Goal: Task Accomplishment & Management: Complete application form

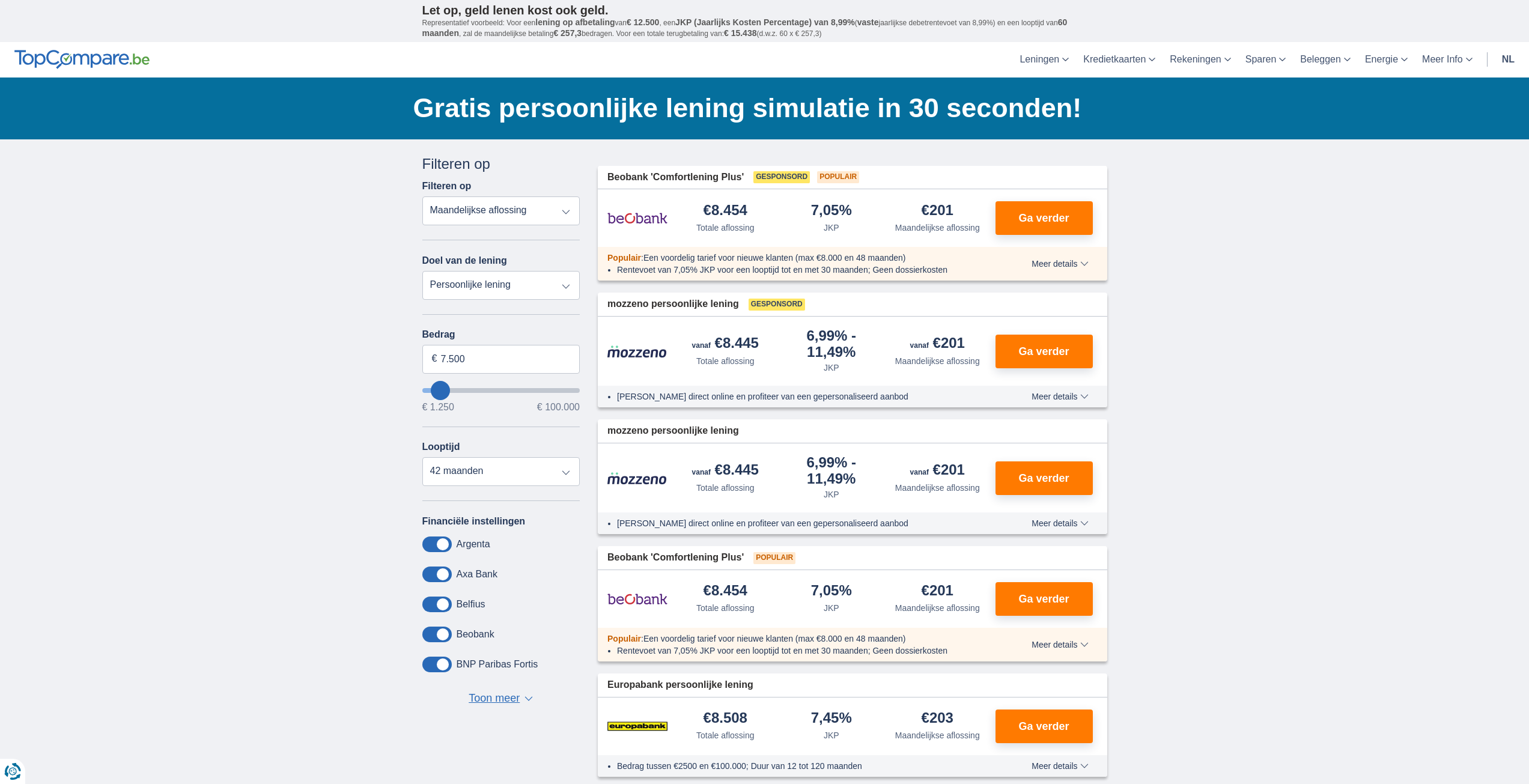
click at [567, 285] on select "Persoonlijke lening Auto Moto / fiets Mobilhome / caravan Renovatie Energie Sch…" at bounding box center [501, 285] width 158 height 29
select select "moto"
click at [422, 271] on select "Persoonlijke lening Auto Moto / fiets Mobilhome / caravan Renovatie Energie Sch…" at bounding box center [501, 285] width 158 height 29
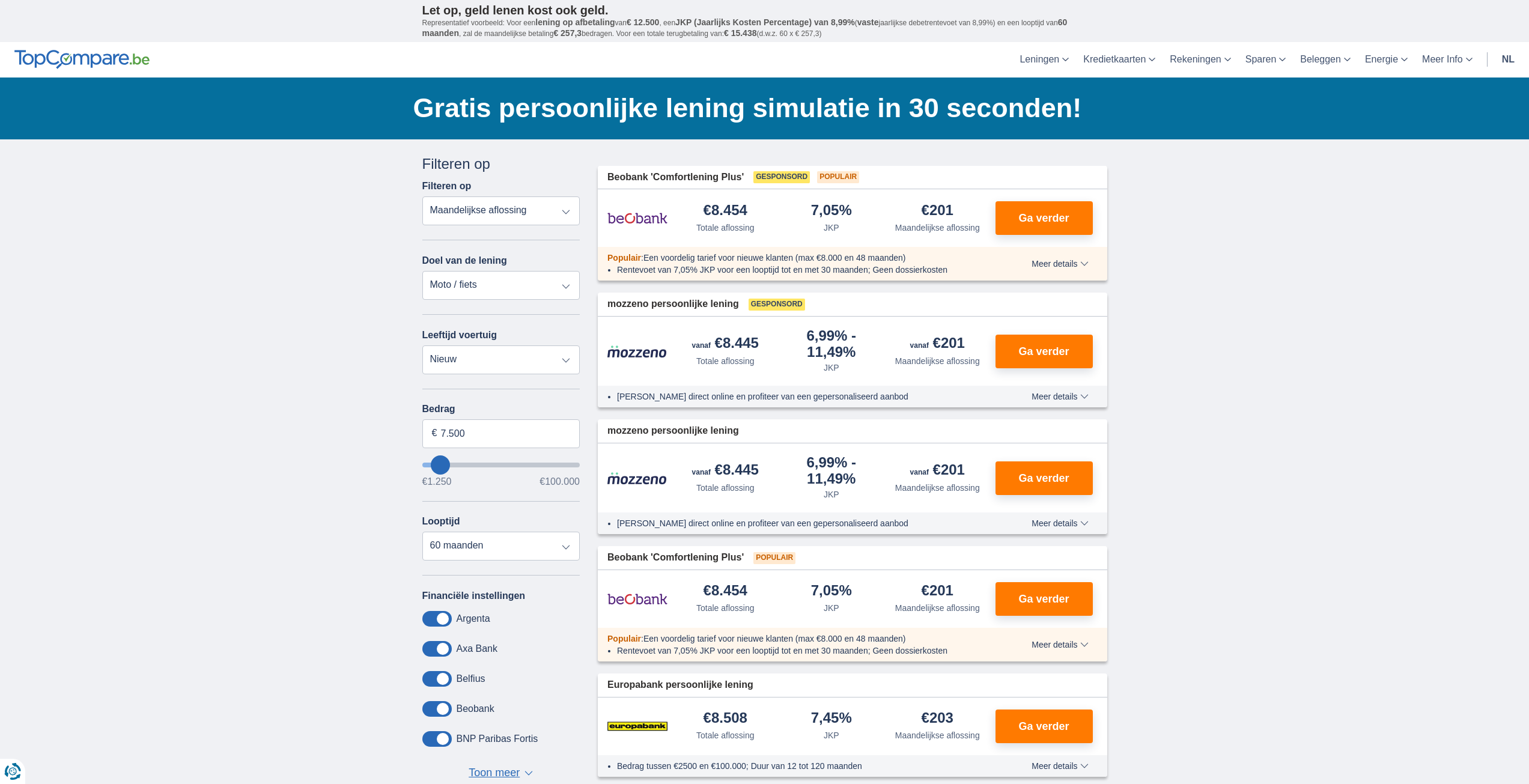
type input "15.000"
type input "15250"
select select "60"
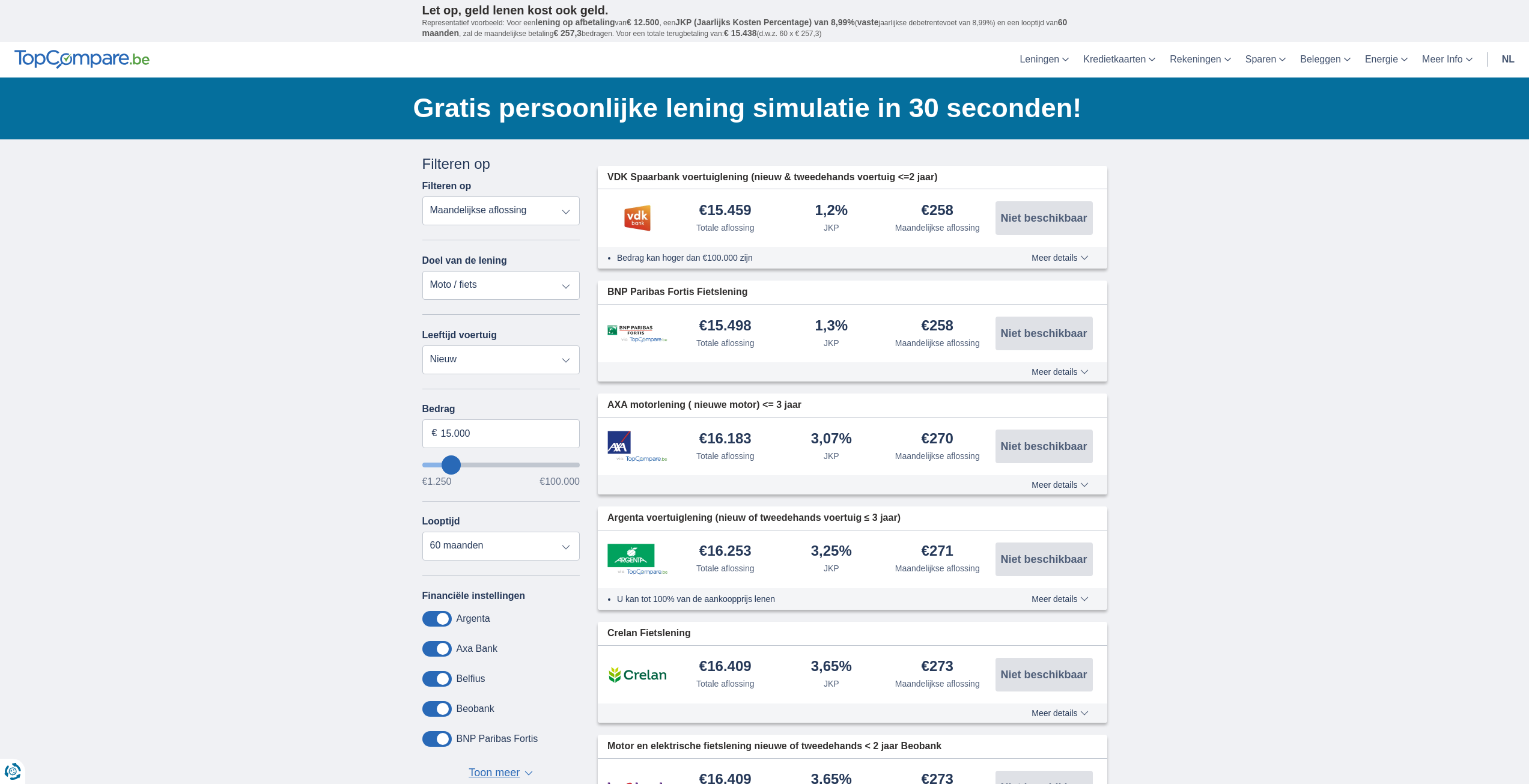
type input "16.250"
type input "16250"
type input "15.250"
type input "15250"
select select "84"
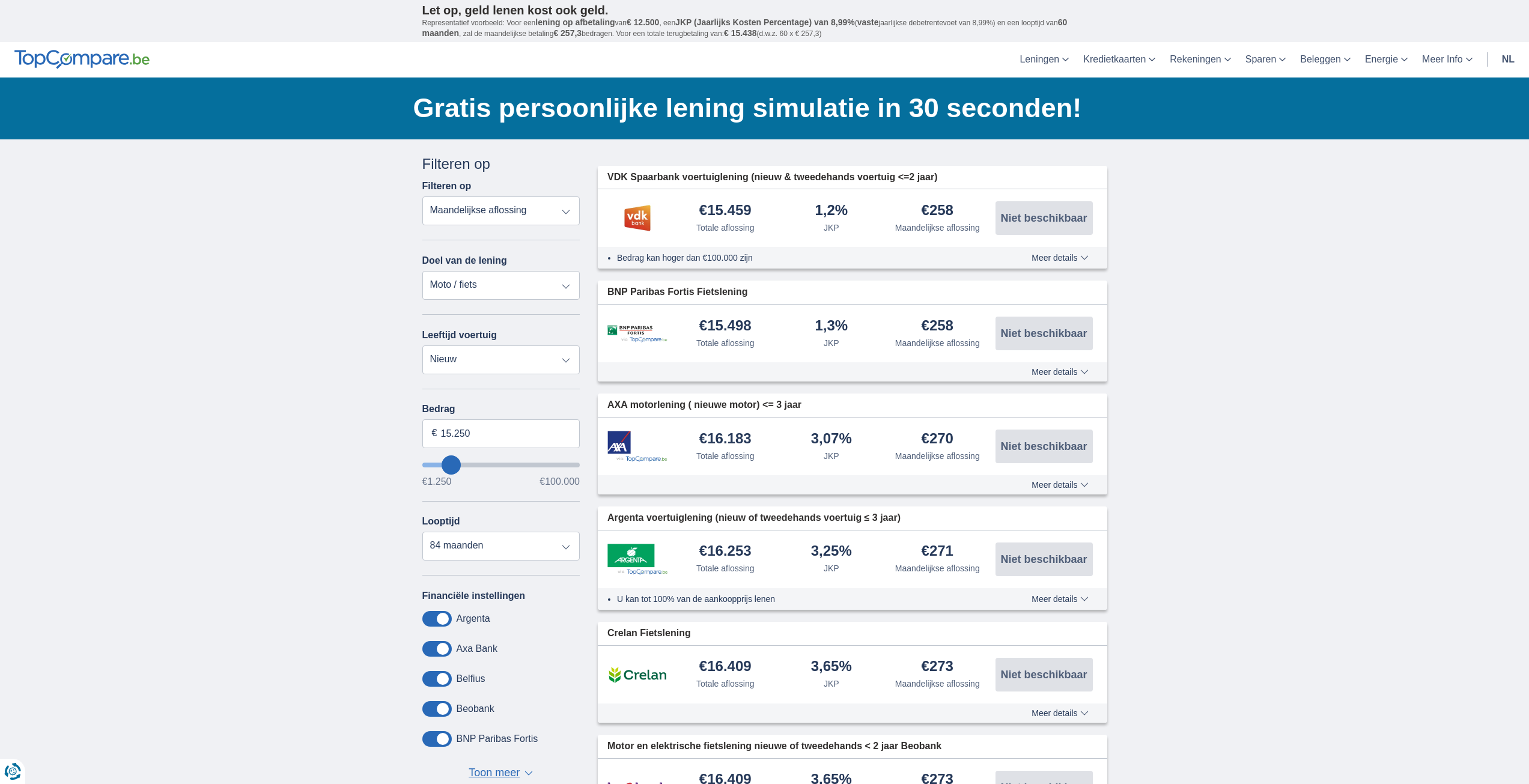
type input "14250"
type input "14.250"
select select "60"
click at [452, 434] on input "14.250" at bounding box center [501, 434] width 158 height 29
click at [482, 433] on input "10.250" at bounding box center [501, 434] width 158 height 29
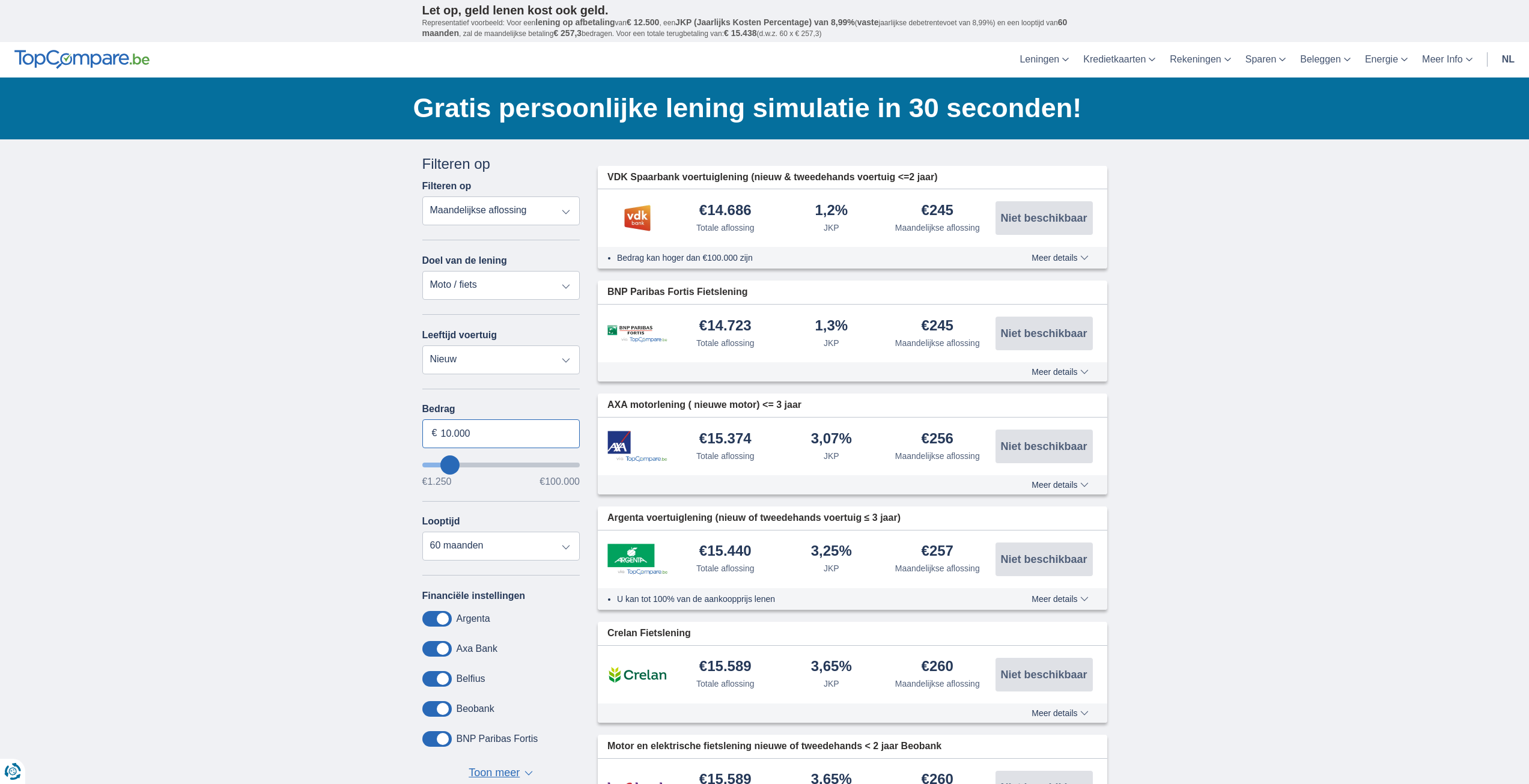
type input "10.000"
type input "10250"
select select "48"
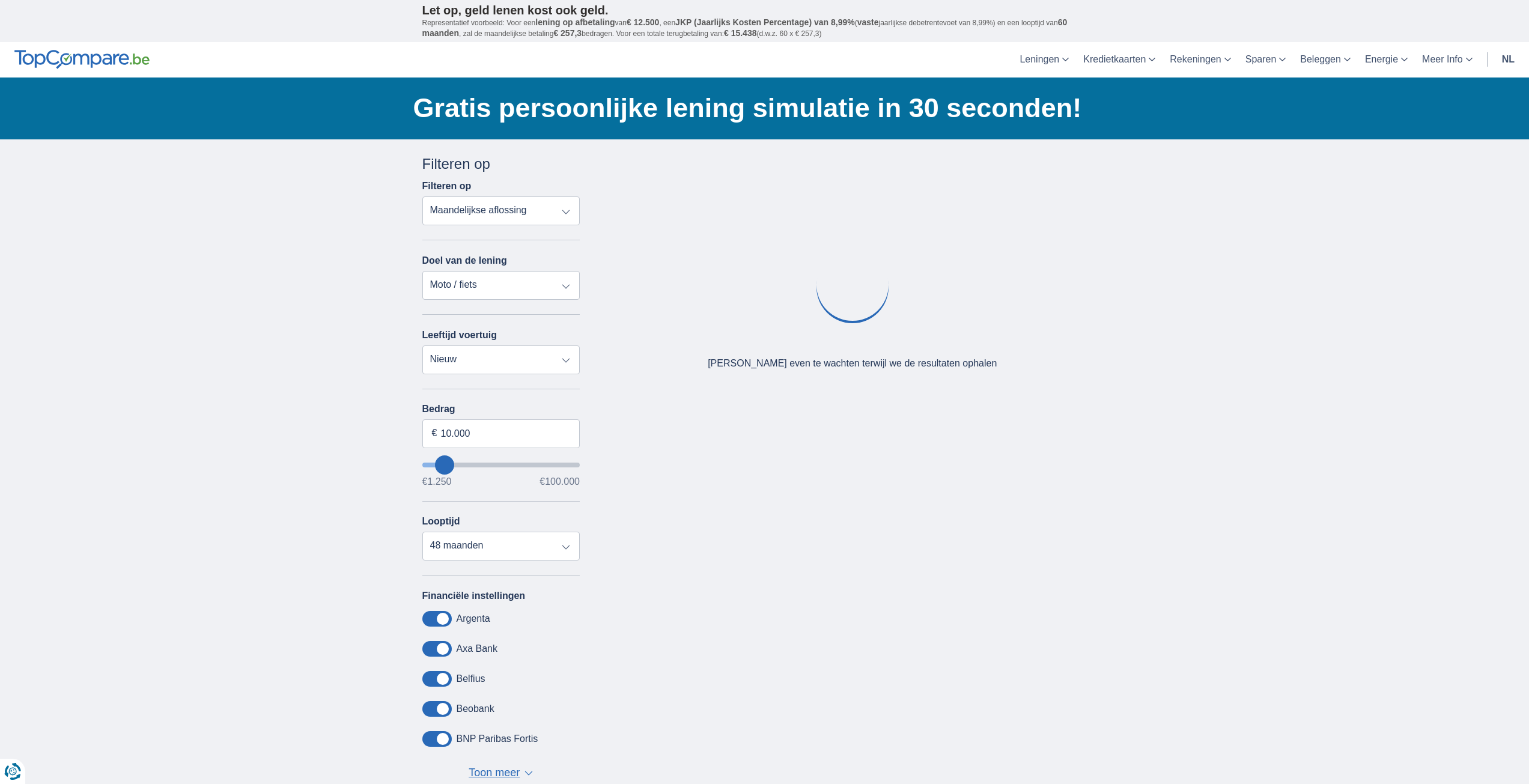
click at [256, 424] on div "× widget.non-eligible-application.title widget.non-eligible-application.text no…" at bounding box center [764, 484] width 1529 height 689
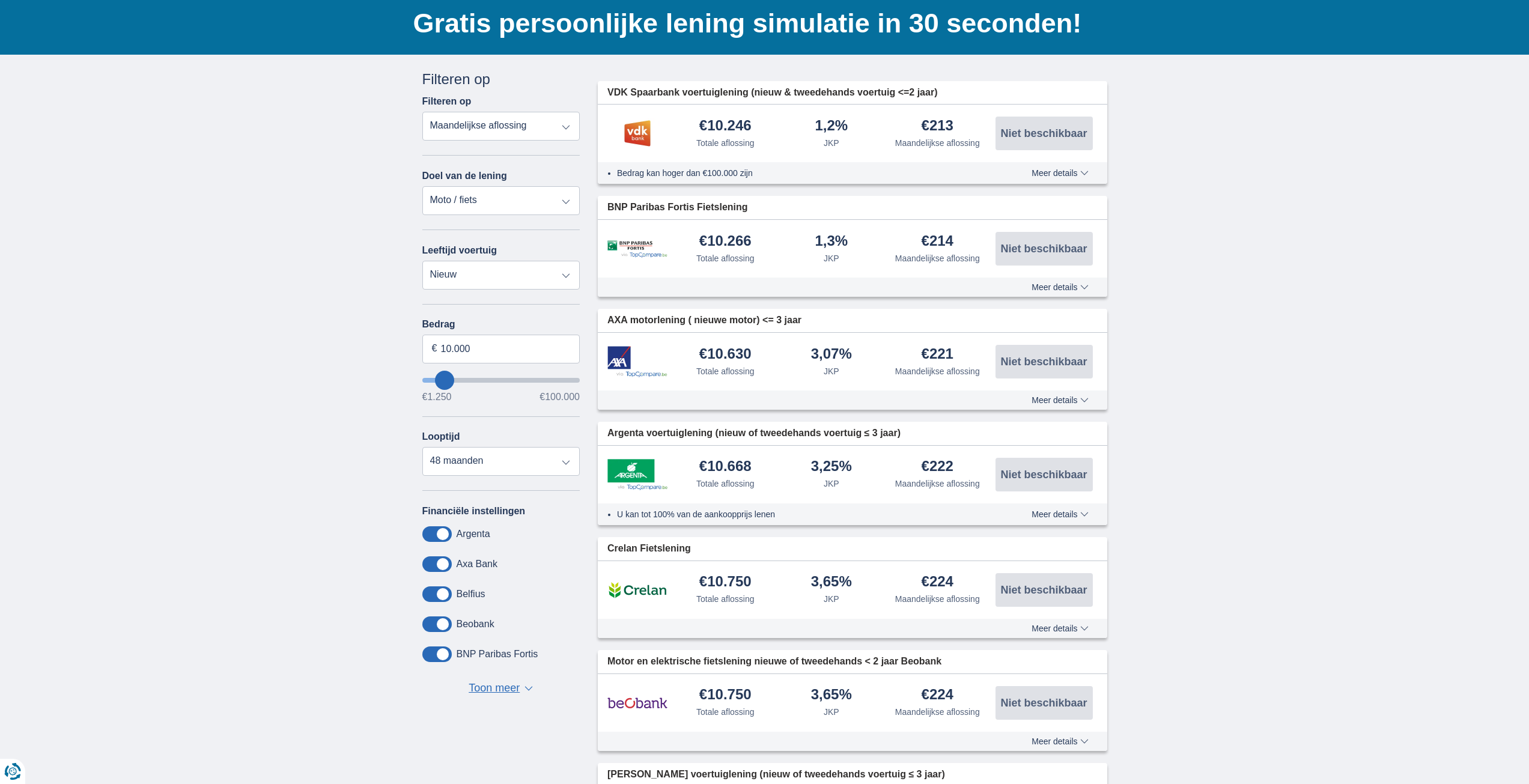
scroll to position [60, 0]
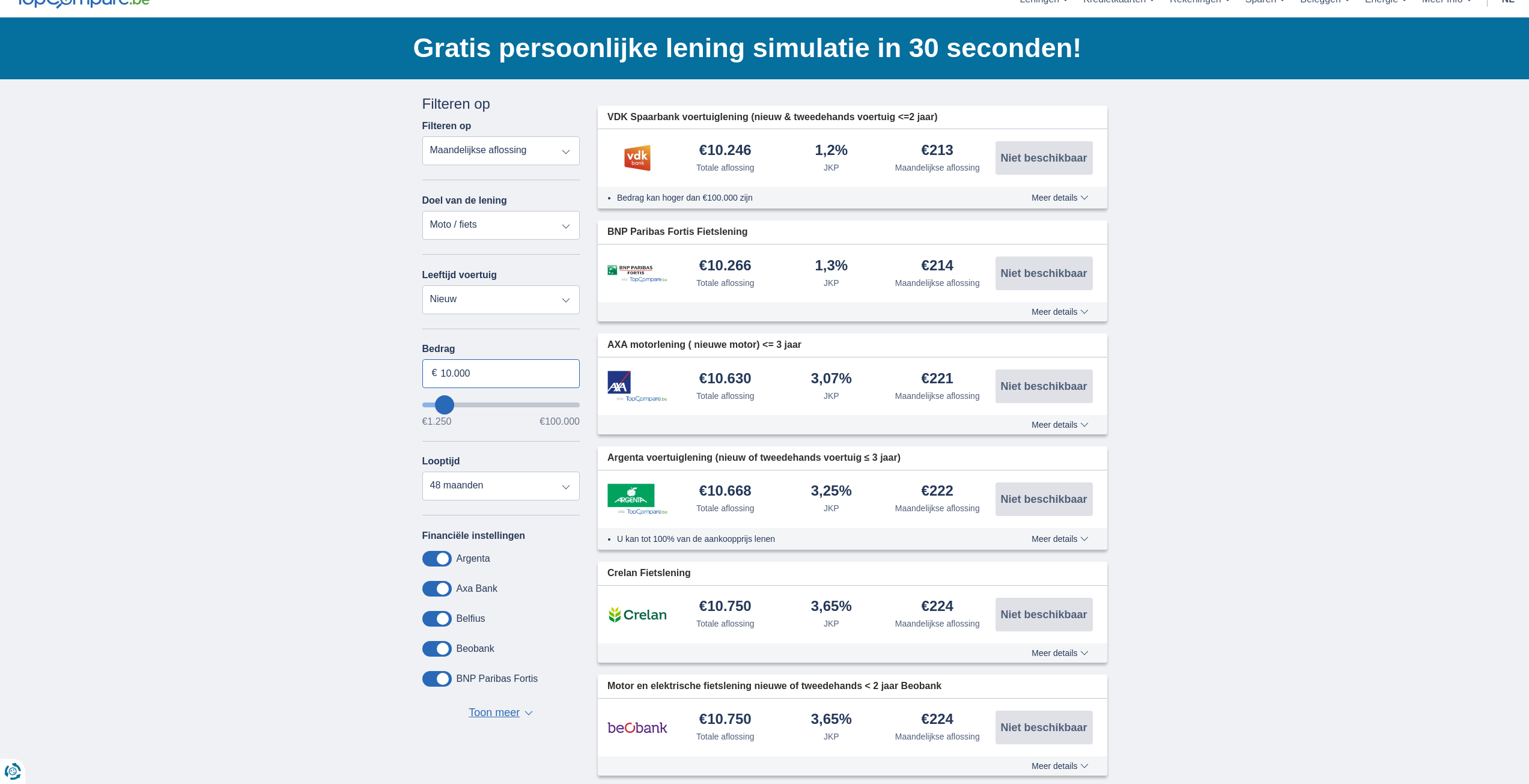
drag, startPoint x: 450, startPoint y: 372, endPoint x: 457, endPoint y: 376, distance: 8.1
click at [453, 374] on input "10.000" at bounding box center [501, 374] width 158 height 29
type input "3.000"
type input "3250"
select select "30"
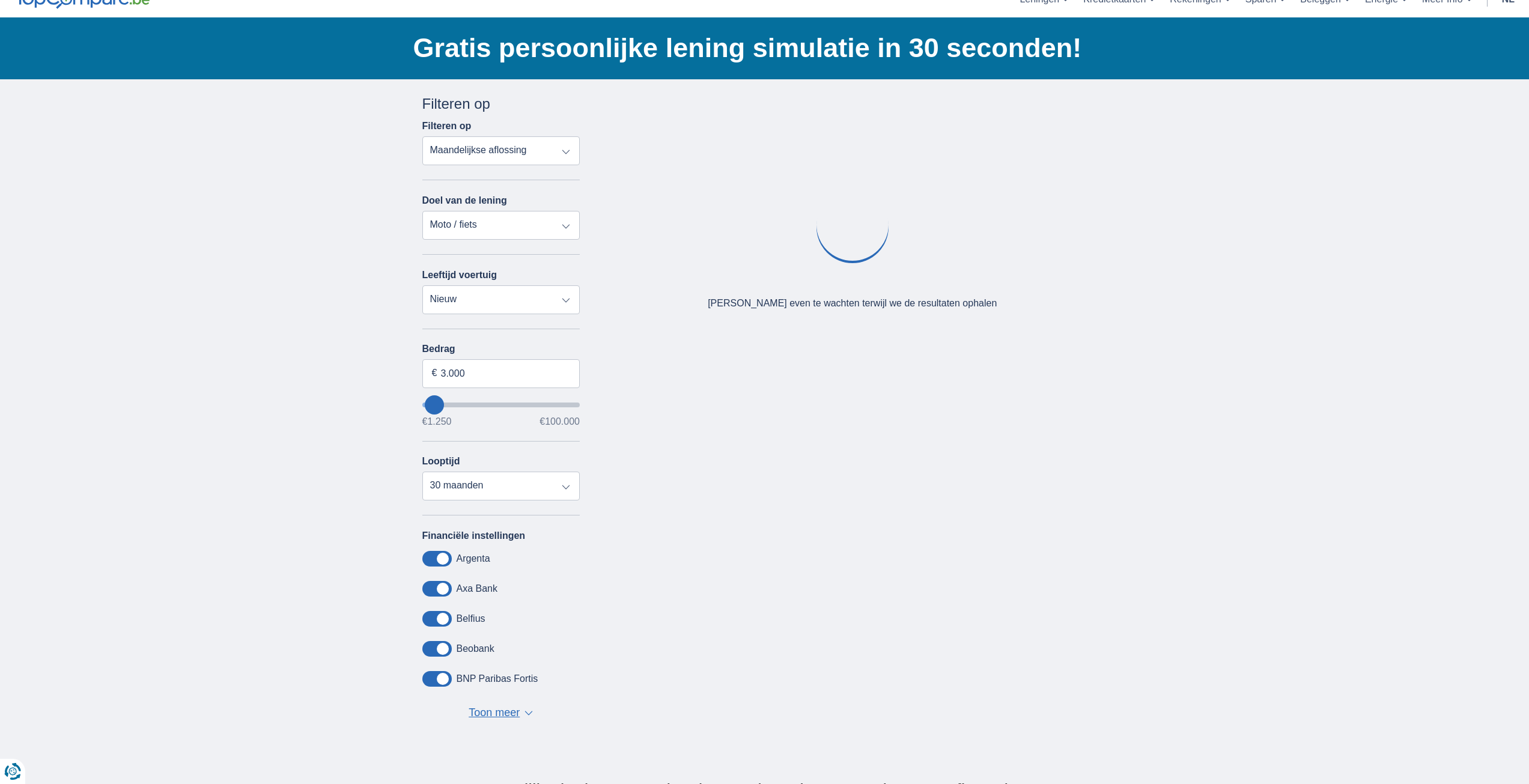
click at [549, 145] on select "Totale aflossing JKP Maandelijkse aflossing" at bounding box center [501, 151] width 158 height 29
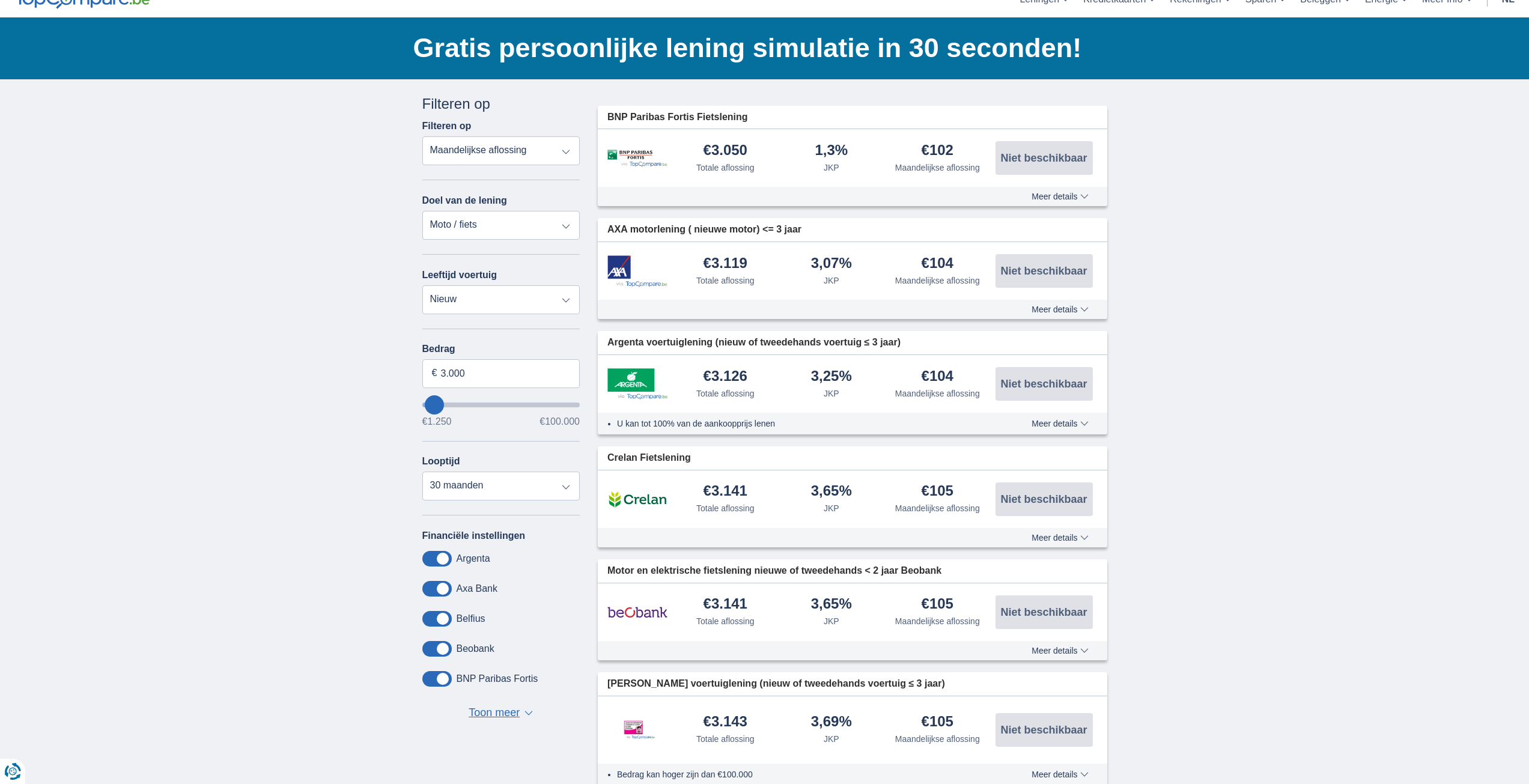
click at [334, 162] on div "× widget.non-eligible-application.title widget.non-eligible-application.text no…" at bounding box center [764, 791] width 1529 height 1424
click at [559, 222] on select "Persoonlijke lening Auto Moto / fiets Mobilhome / caravan Renovatie Energie Sch…" at bounding box center [501, 226] width 158 height 29
select select "overdrafts"
click at [422, 211] on select "Persoonlijke lening Auto Moto / fiets Mobilhome / caravan Renovatie Energie Sch…" at bounding box center [501, 226] width 158 height 29
type input "2.000"
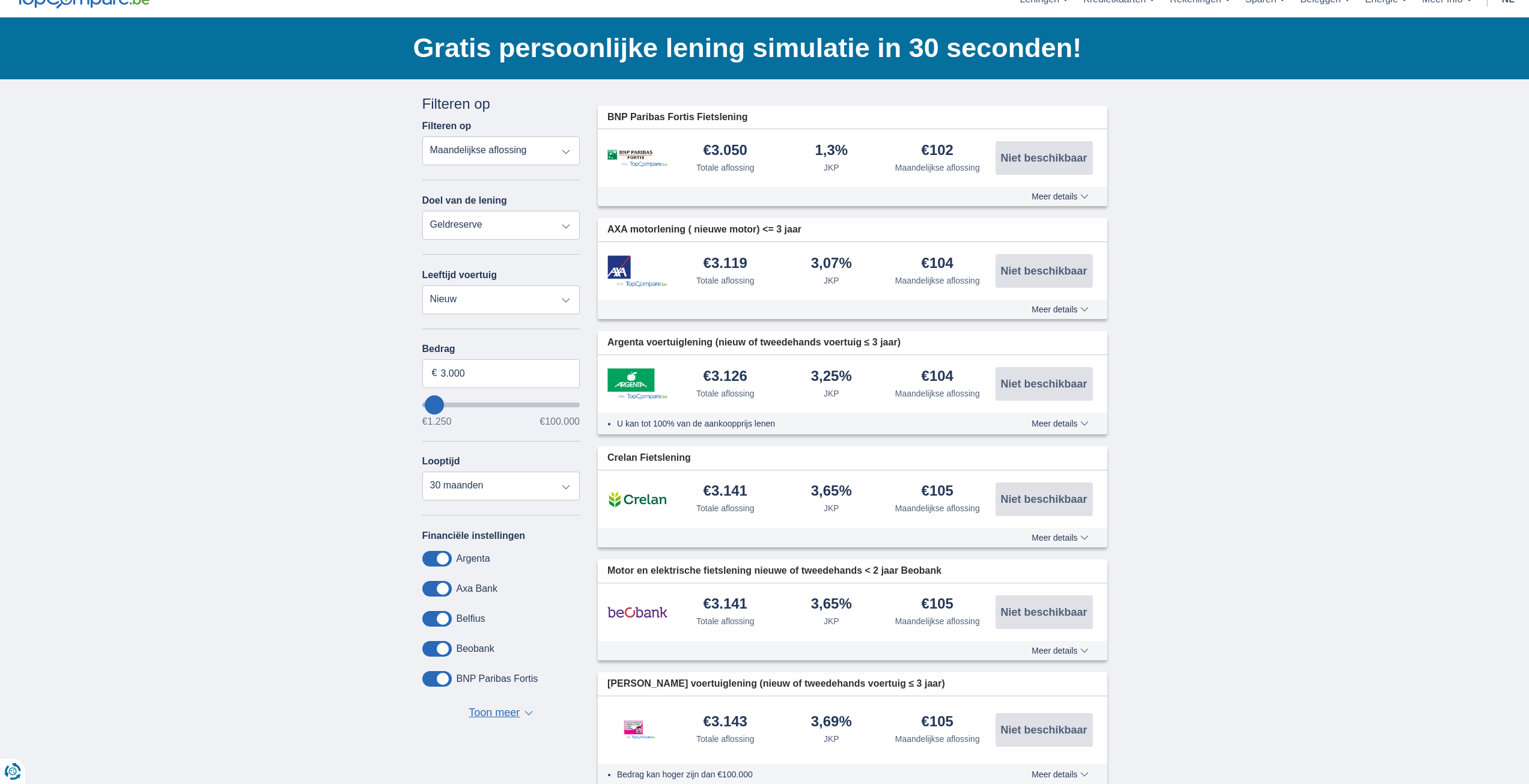
type input "2500"
select select "24"
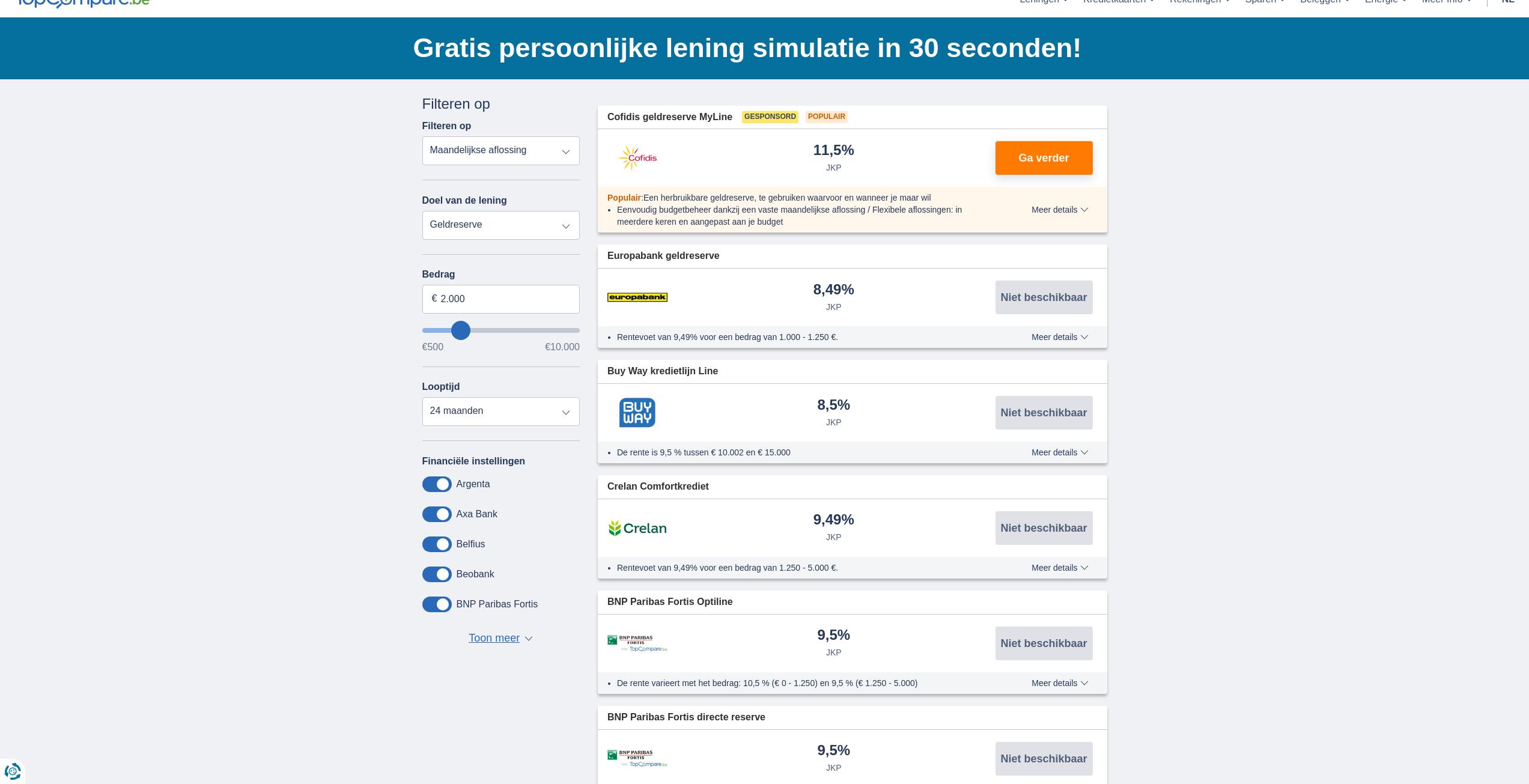
click at [553, 220] on select "Persoonlijke lening Auto Moto / fiets Mobilhome / caravan Renovatie Energie Sch…" at bounding box center [501, 226] width 158 height 29
select select "debtConsolidation"
click at [422, 211] on select "Persoonlijke lening Auto Moto / fiets Mobilhome / caravan Renovatie Energie Sch…" at bounding box center [501, 226] width 158 height 29
type input "10.000"
type input "10250"
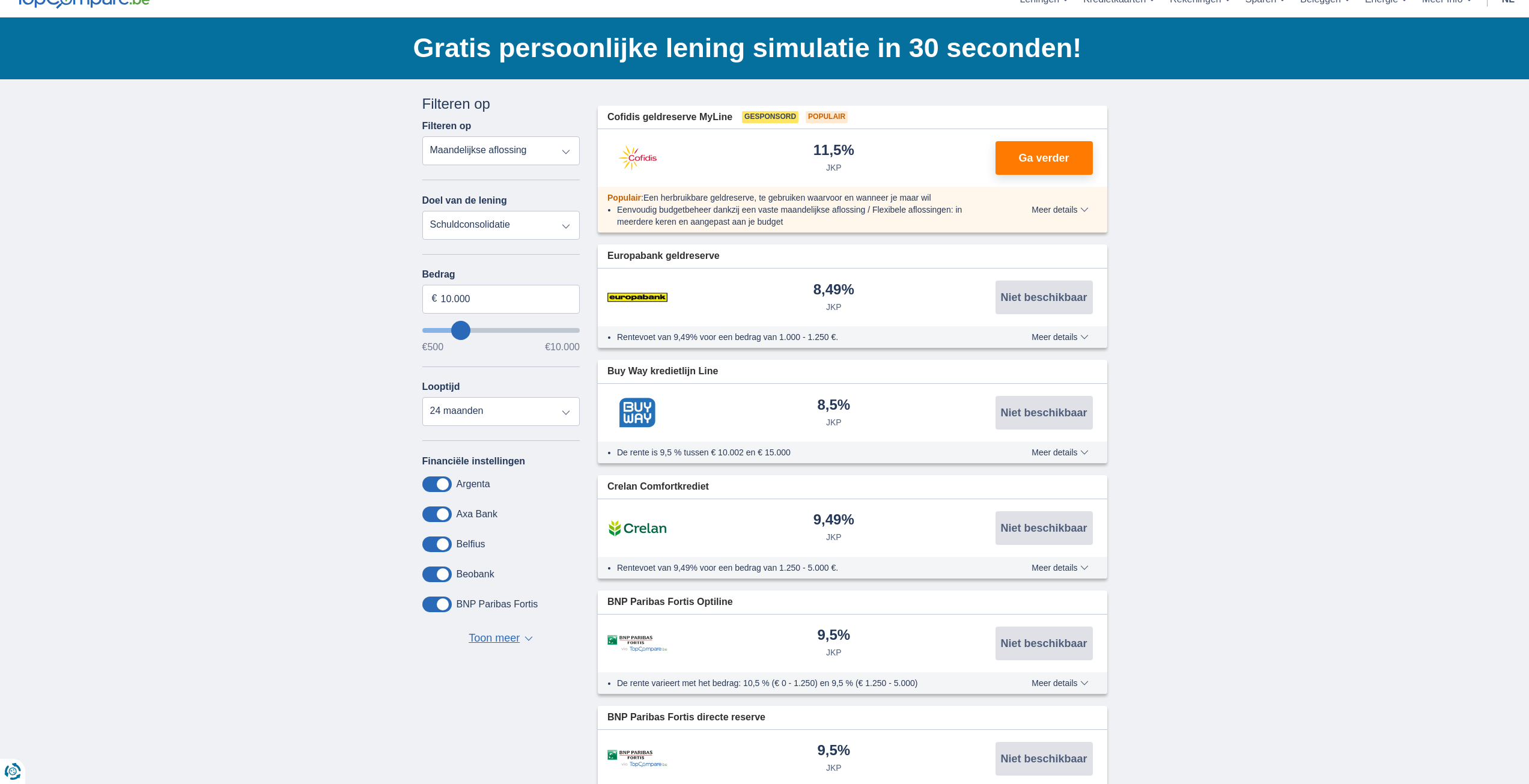
select select "48"
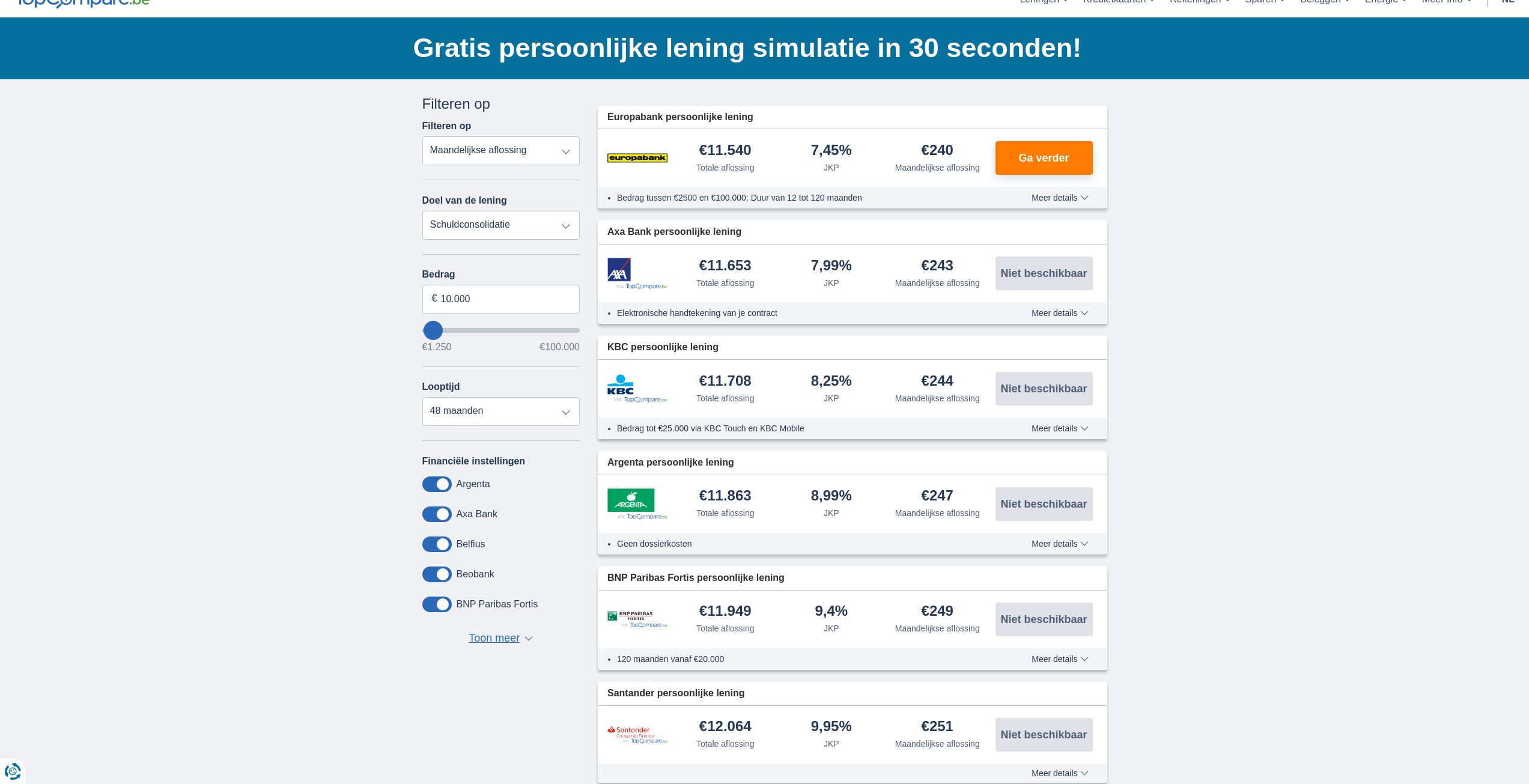
click at [460, 231] on select "Persoonlijke lening Auto Moto / fiets Mobilhome / caravan Renovatie Energie Sch…" at bounding box center [501, 226] width 158 height 29
click at [1017, 168] on button "Ga verder" at bounding box center [1043, 158] width 97 height 34
